Goal: Information Seeking & Learning: Check status

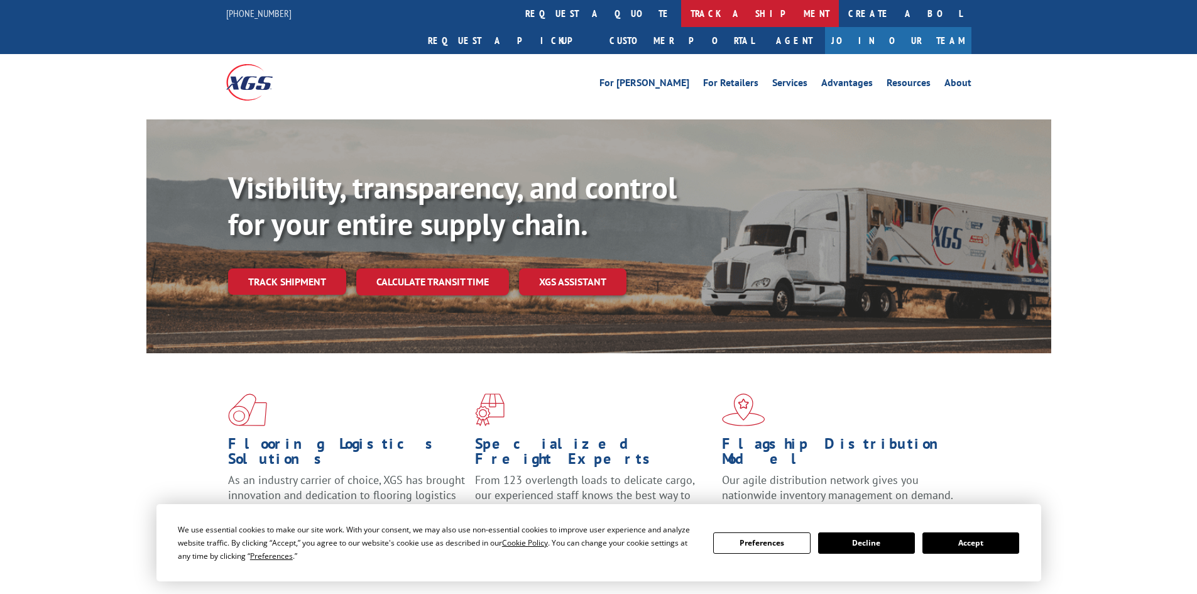
click at [681, 8] on link "track a shipment" at bounding box center [760, 13] width 158 height 27
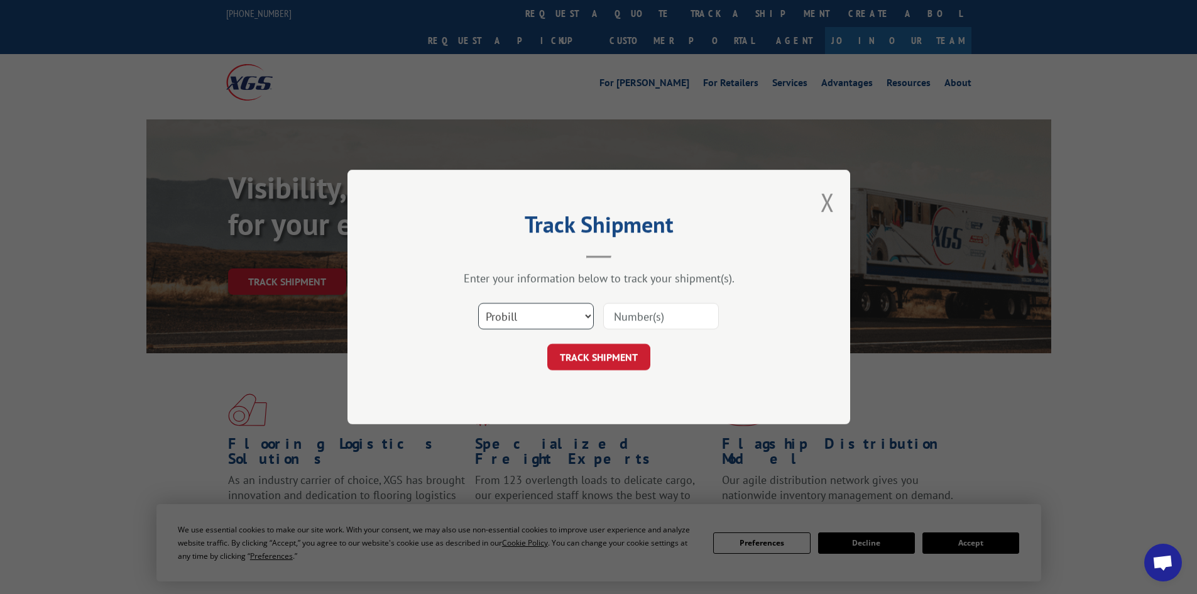
click at [495, 317] on select "Select category... Probill BOL PO" at bounding box center [536, 316] width 116 height 26
click at [478, 303] on select "Select category... Probill BOL PO" at bounding box center [536, 316] width 116 height 26
click at [513, 322] on select "Select category... Probill BOL PO" at bounding box center [536, 316] width 116 height 26
select select "po"
click at [478, 303] on select "Select category... Probill BOL PO" at bounding box center [536, 316] width 116 height 26
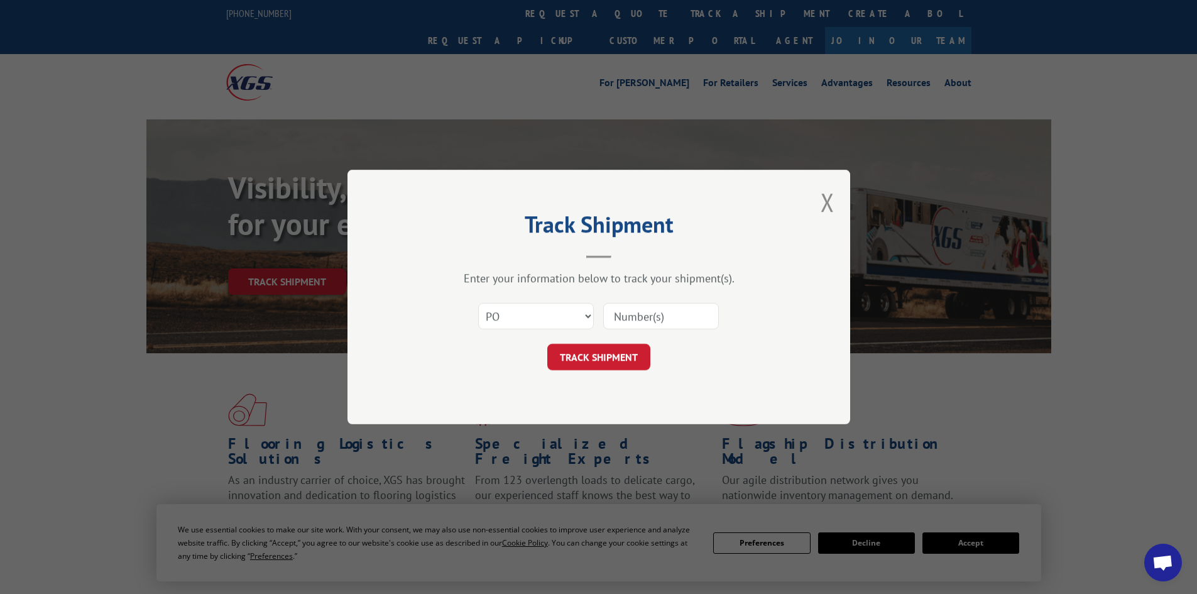
click at [614, 317] on input at bounding box center [661, 316] width 116 height 26
paste input "05548562"
type input "05548562"
click at [583, 359] on button "TRACK SHIPMENT" at bounding box center [598, 357] width 103 height 26
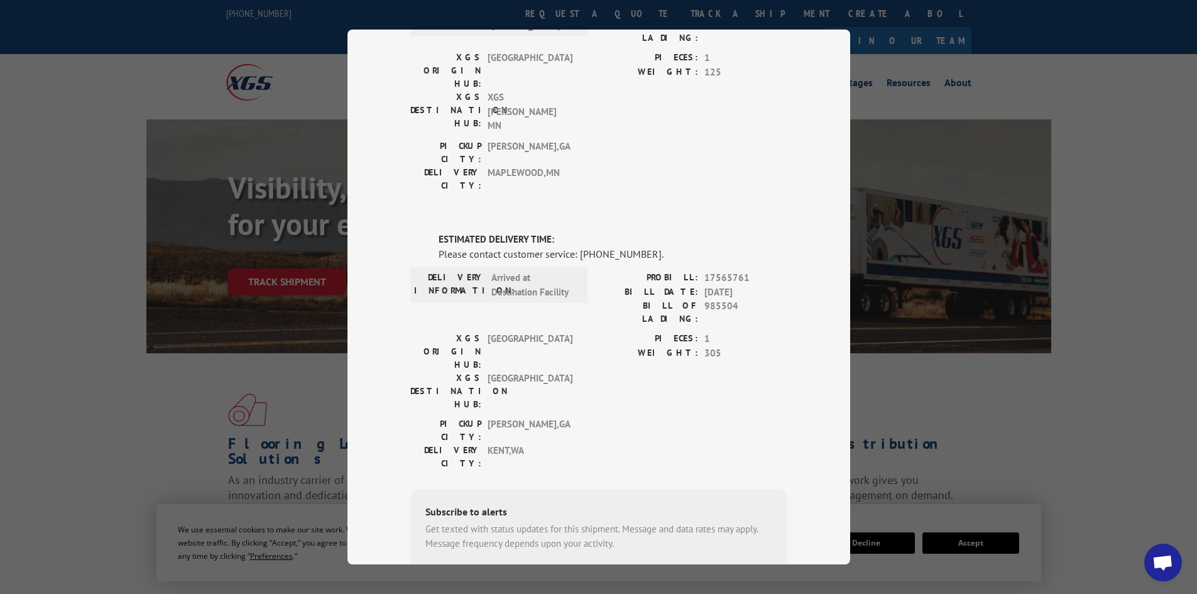
scroll to position [188, 0]
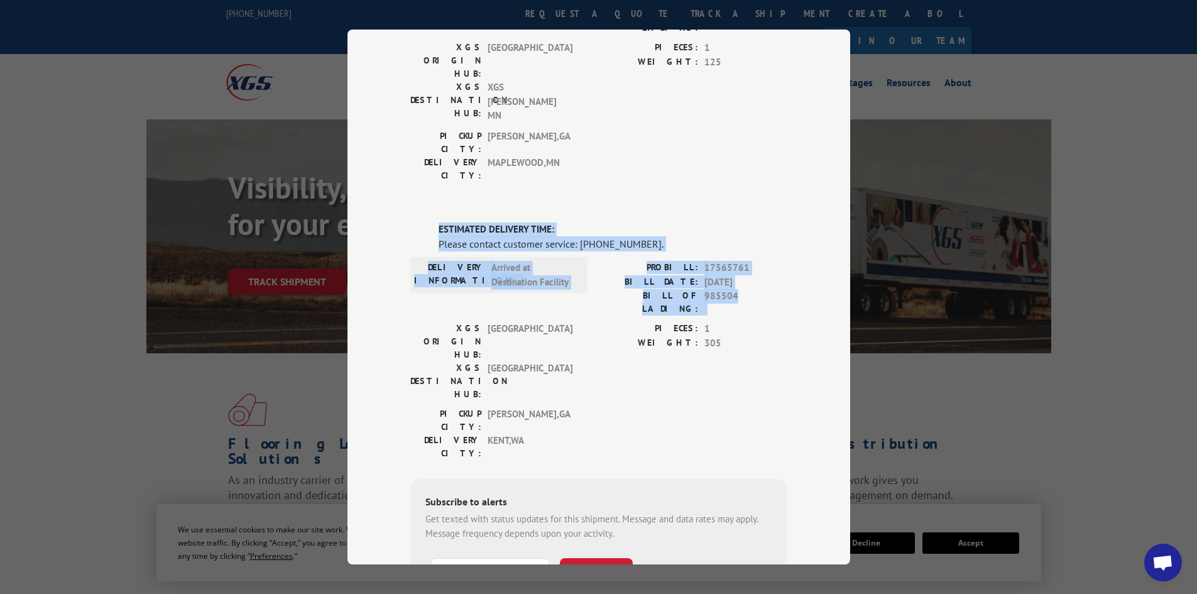
drag, startPoint x: 433, startPoint y: 153, endPoint x: 739, endPoint y: 219, distance: 312.8
click at [739, 222] on div "ESTIMATED DELIVERY TIME: Please contact customer service: [PHONE_NUMBER]. DELIV…" at bounding box center [598, 435] width 377 height 427
copy div "ESTIMATED DELIVERY TIME: Please contact customer service: [PHONE_NUMBER]. DELIV…"
